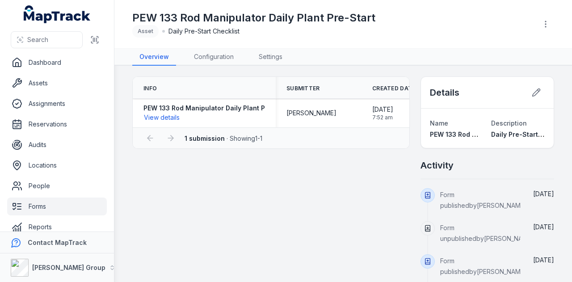
scroll to position [11, 0]
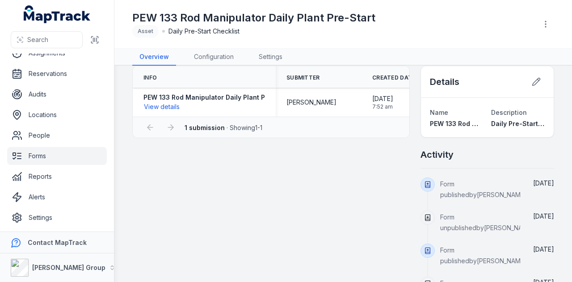
click at [59, 157] on link "Forms" at bounding box center [57, 156] width 100 height 18
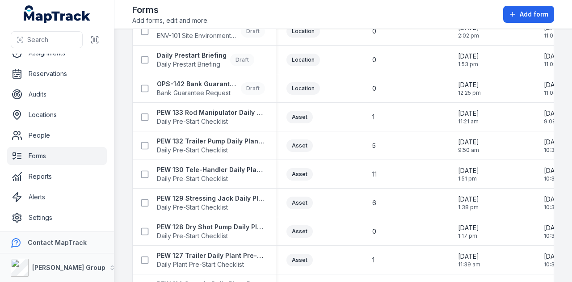
scroll to position [447, 0]
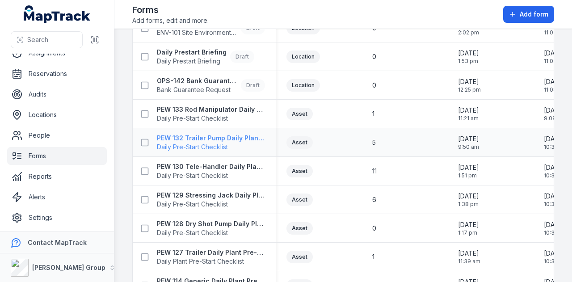
click at [225, 140] on strong "PEW 132 Trailer Pump Daily Plant Pre-Start" at bounding box center [211, 138] width 108 height 9
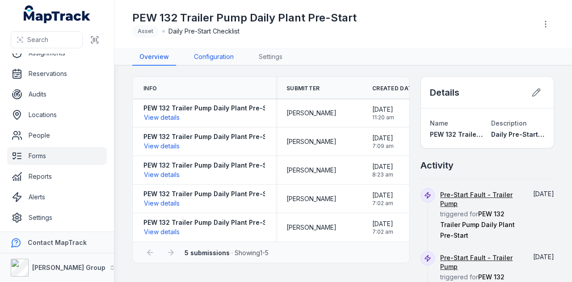
click at [226, 55] on link "Configuration" at bounding box center [214, 57] width 54 height 17
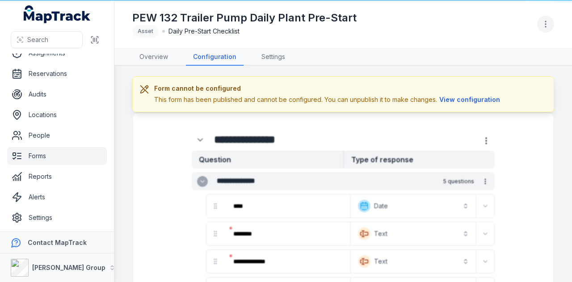
click at [545, 22] on icon "button" at bounding box center [545, 24] width 9 height 9
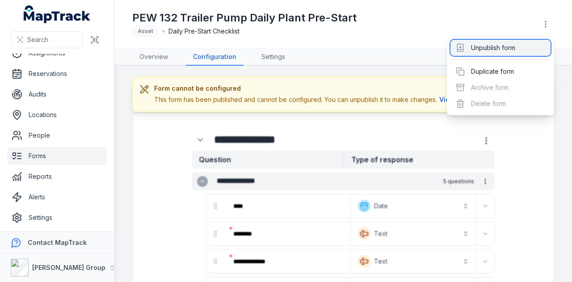
click at [523, 49] on div "Unpublish form" at bounding box center [501, 48] width 100 height 16
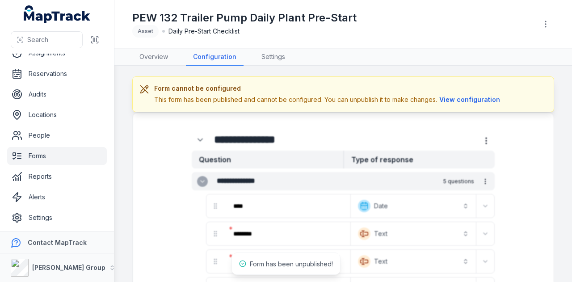
scroll to position [89, 0]
